Goal: Task Accomplishment & Management: Manage account settings

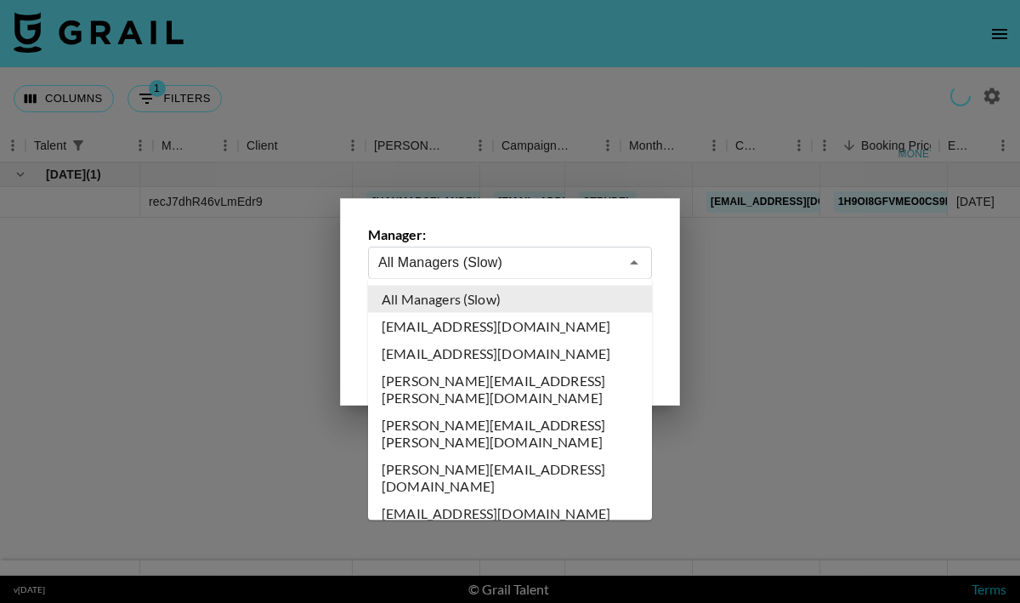
select select "[DATE]"
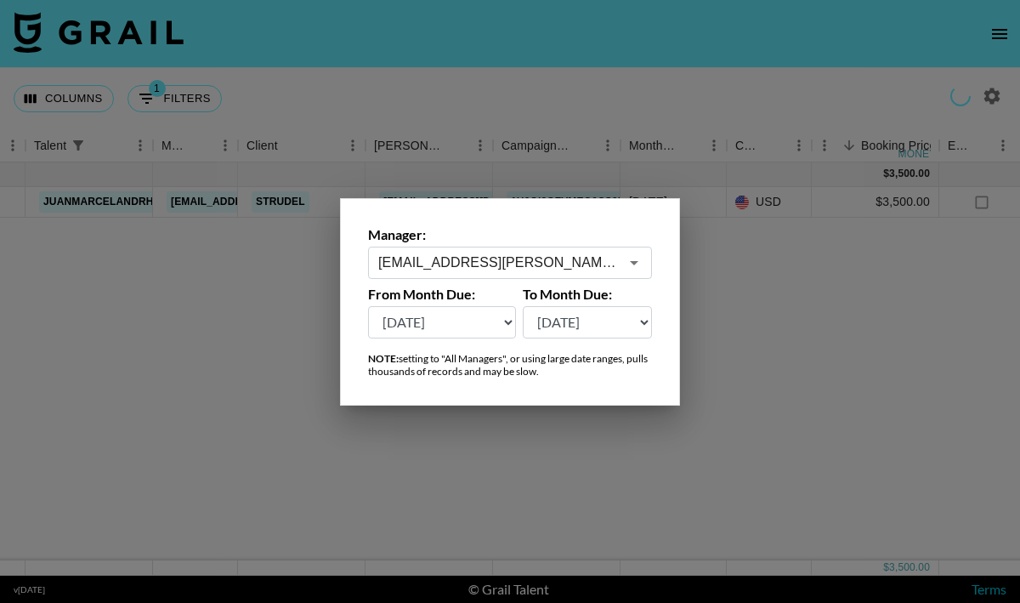
type input "[EMAIL_ADDRESS][PERSON_NAME][DOMAIN_NAME]"
click at [446, 349] on div "Manager: [EMAIL_ADDRESS][PERSON_NAME][DOMAIN_NAME] ​ From Month Due: [DATE] [DA…" at bounding box center [510, 301] width 340 height 207
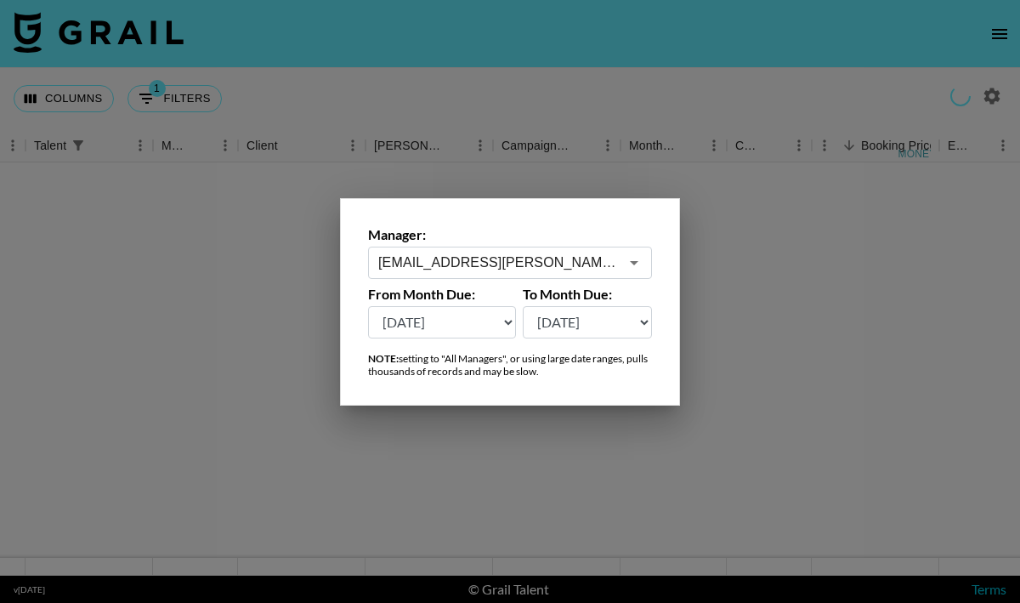
click at [772, 350] on div at bounding box center [510, 301] width 1020 height 603
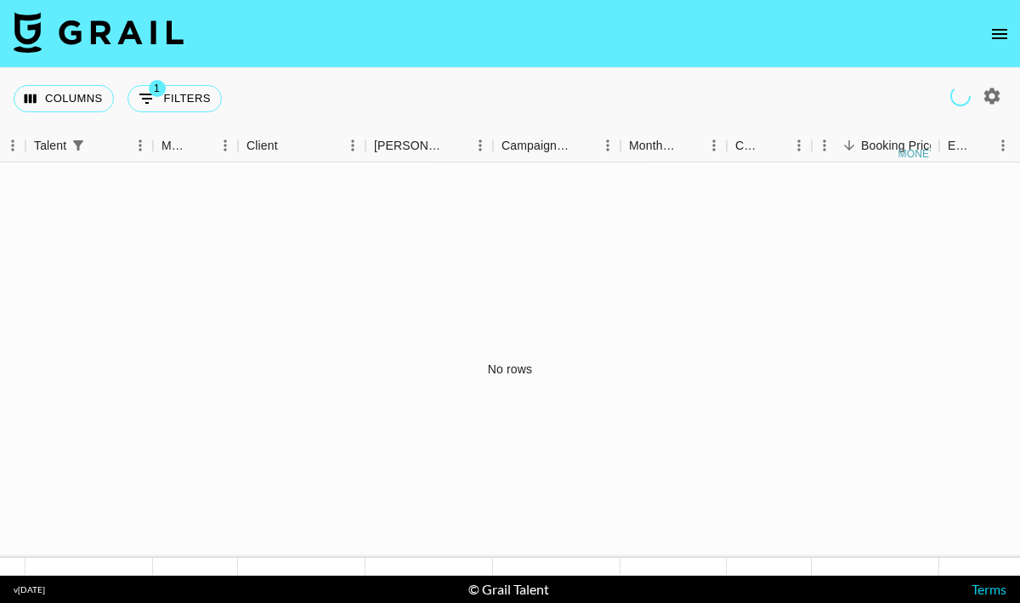
click at [994, 40] on icon "open drawer" at bounding box center [1000, 34] width 20 height 20
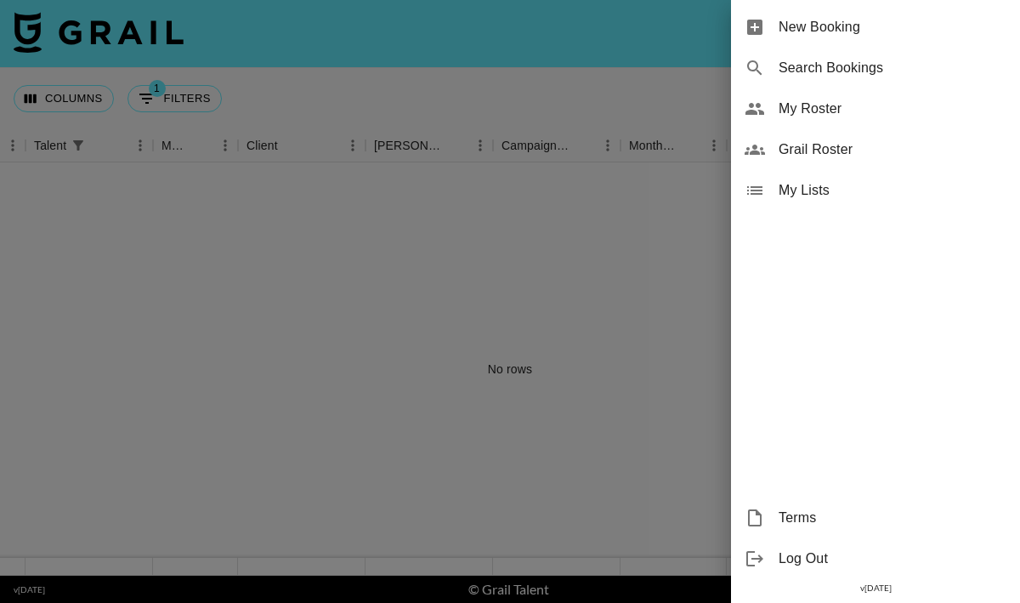
click at [853, 108] on span "My Roster" at bounding box center [893, 109] width 228 height 20
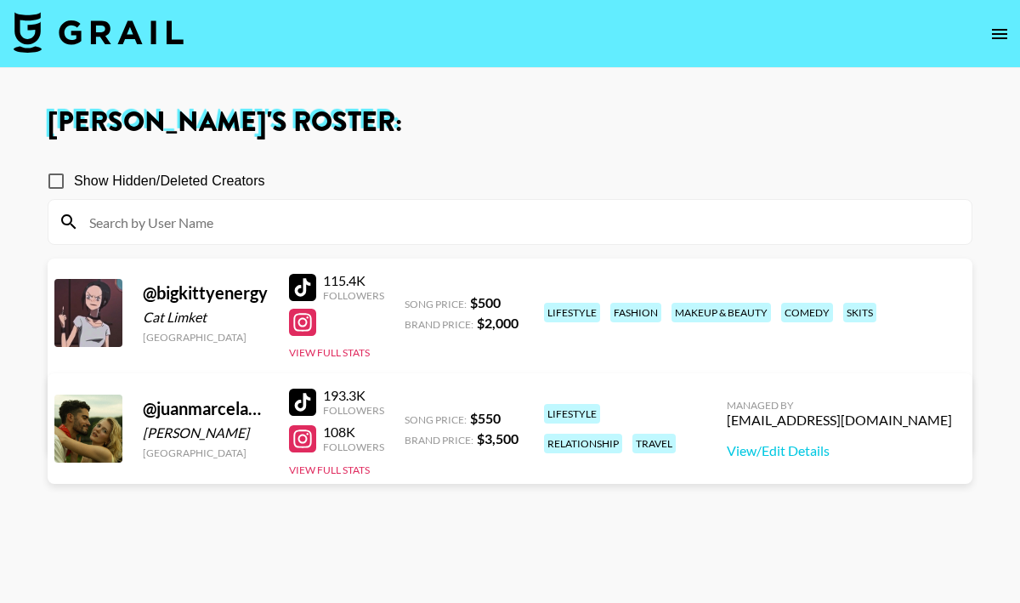
click at [91, 429] on div at bounding box center [88, 429] width 68 height 68
click at [850, 451] on link "View/Edit Details" at bounding box center [839, 450] width 225 height 17
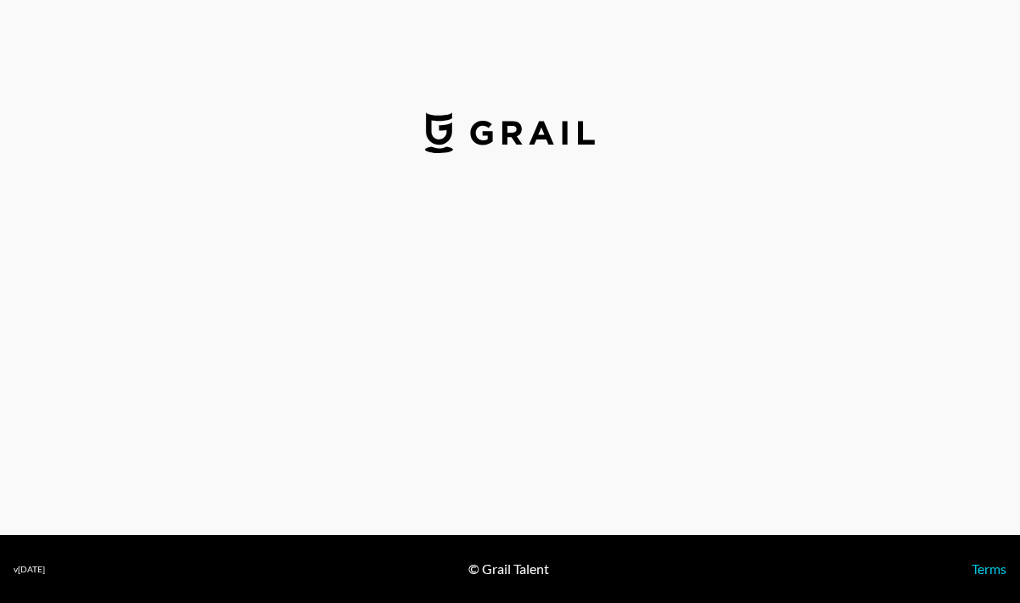
select select "USD"
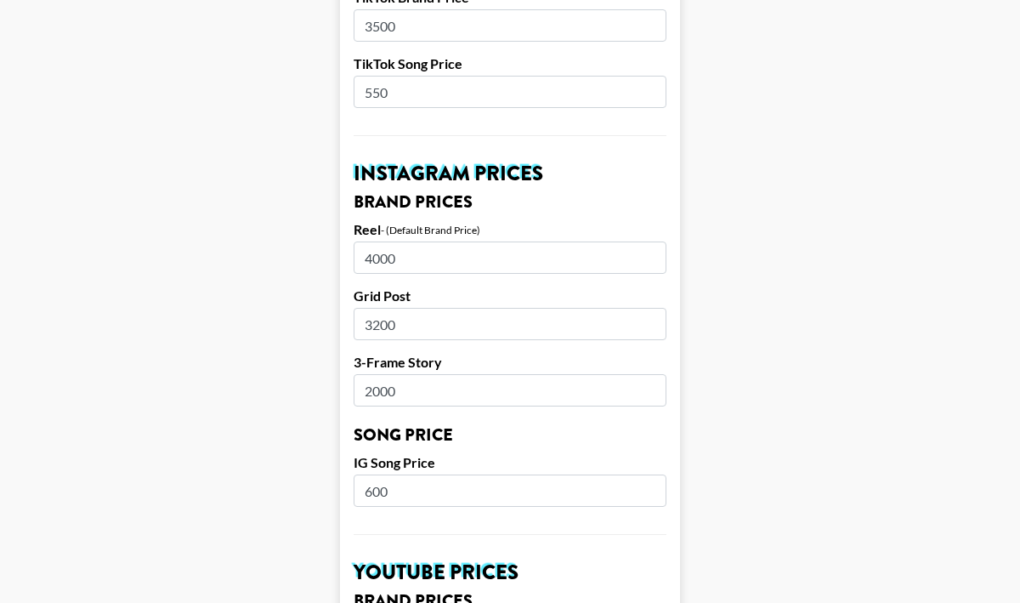
scroll to position [696, 0]
